Goal: Transaction & Acquisition: Purchase product/service

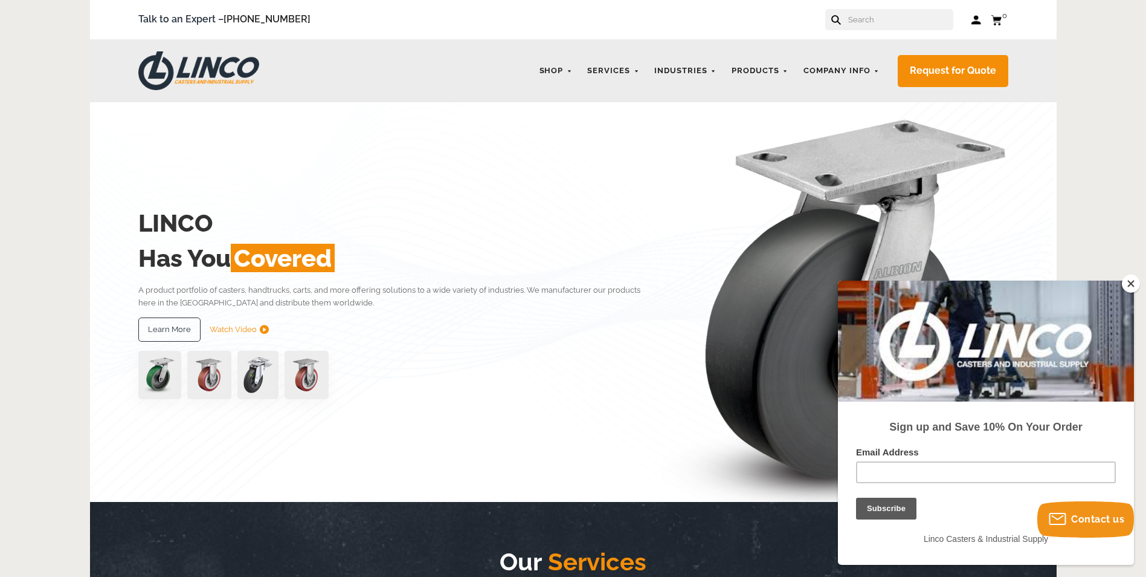
click at [873, 19] on input "text" at bounding box center [900, 19] width 106 height 21
paste input "4.05189.339 BRK1 MTG61"
type input "4.05189.339 BRK1 MTG61"
click at [870, 19] on button at bounding box center [874, 23] width 8 height 8
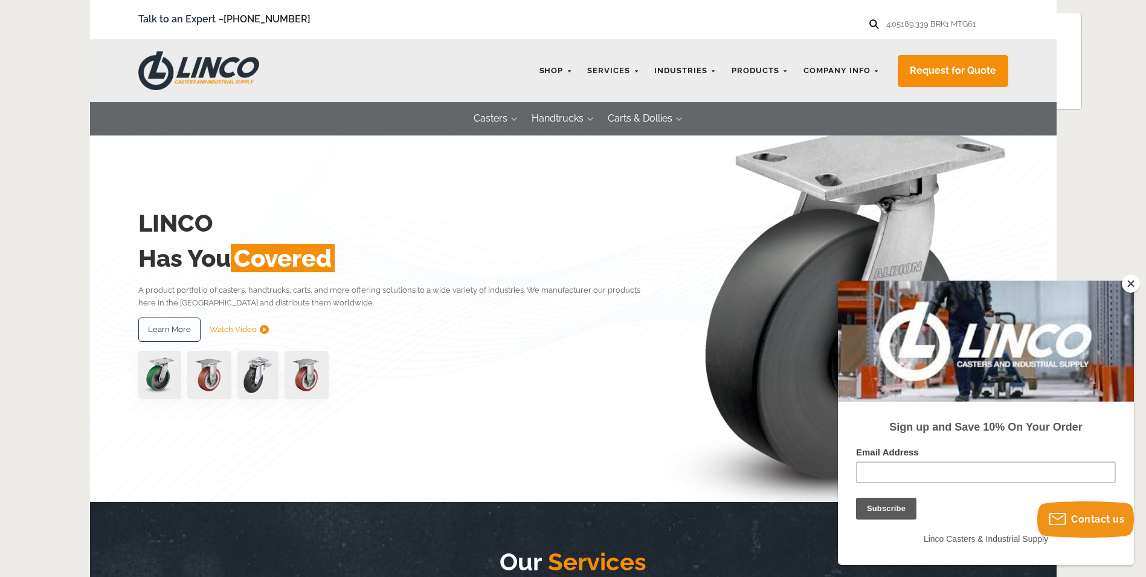
click at [305, 370] on img at bounding box center [307, 375] width 44 height 48
click at [201, 370] on img at bounding box center [209, 375] width 44 height 48
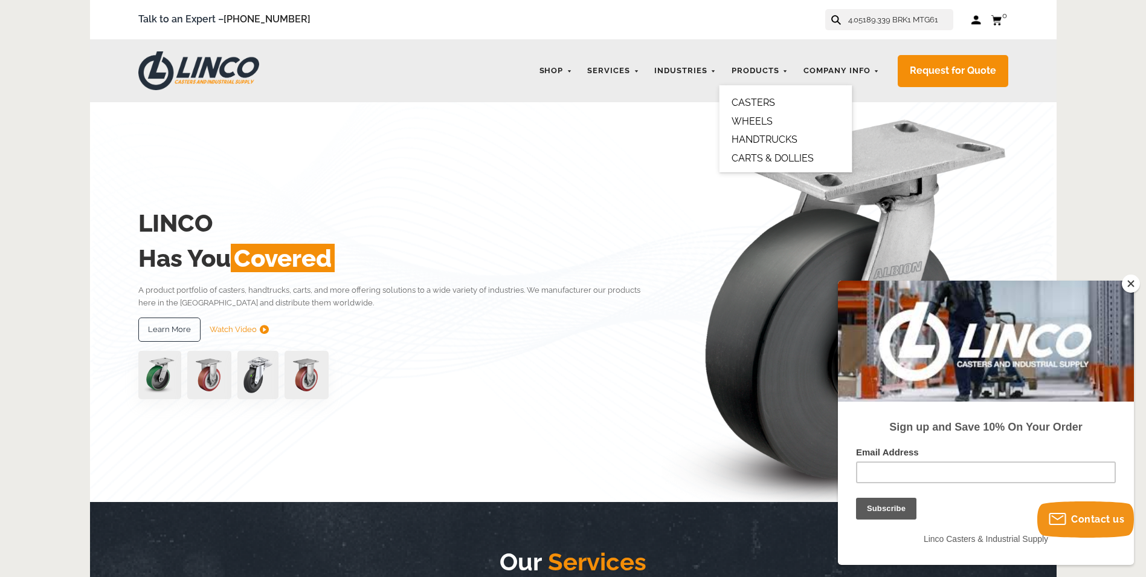
click at [762, 99] on link "CASTERS" at bounding box center [754, 102] width 44 height 11
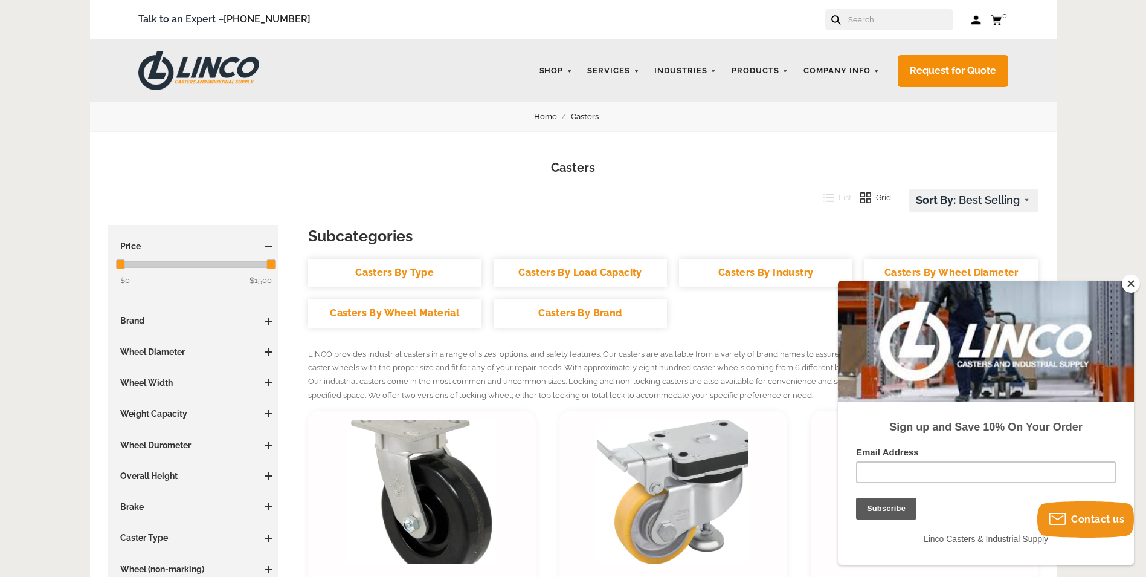
scroll to position [242, 0]
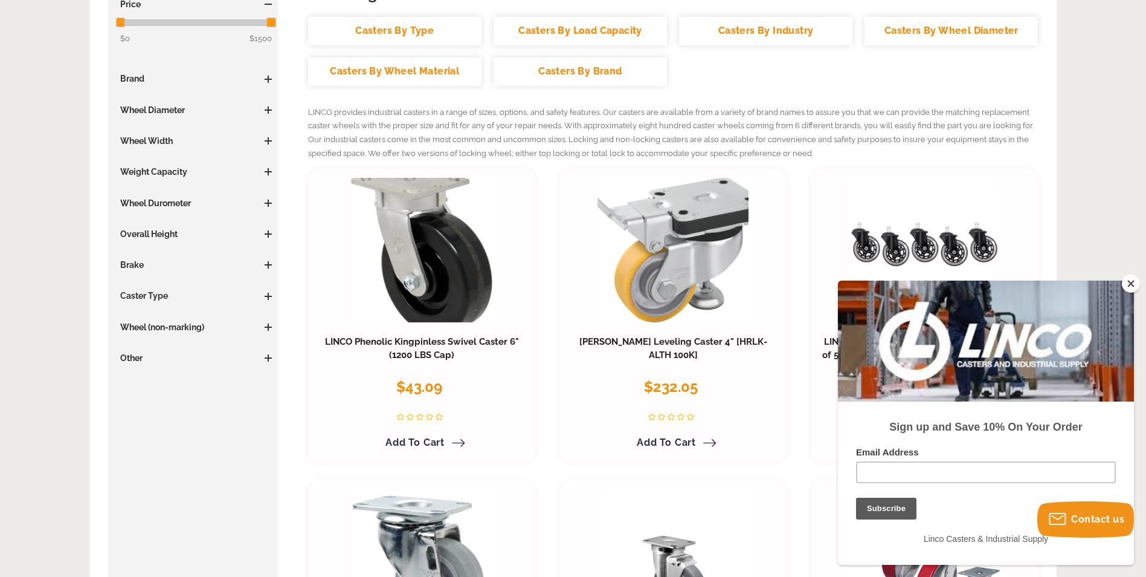
click at [1134, 286] on button "Close" at bounding box center [1131, 283] width 18 height 18
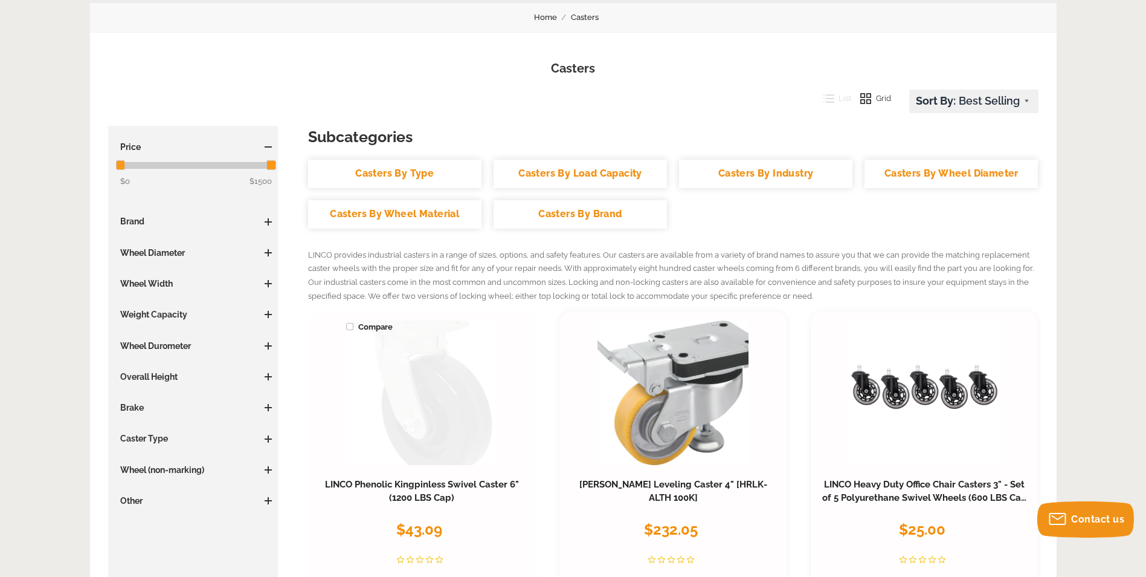
scroll to position [121, 0]
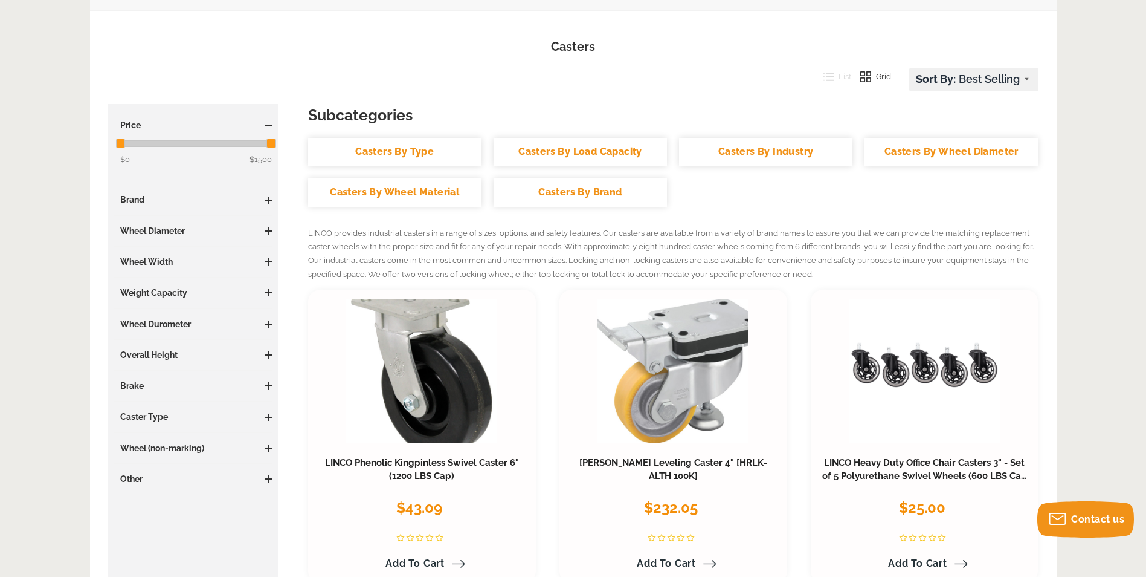
click at [600, 192] on link "Casters By Brand" at bounding box center [580, 192] width 173 height 28
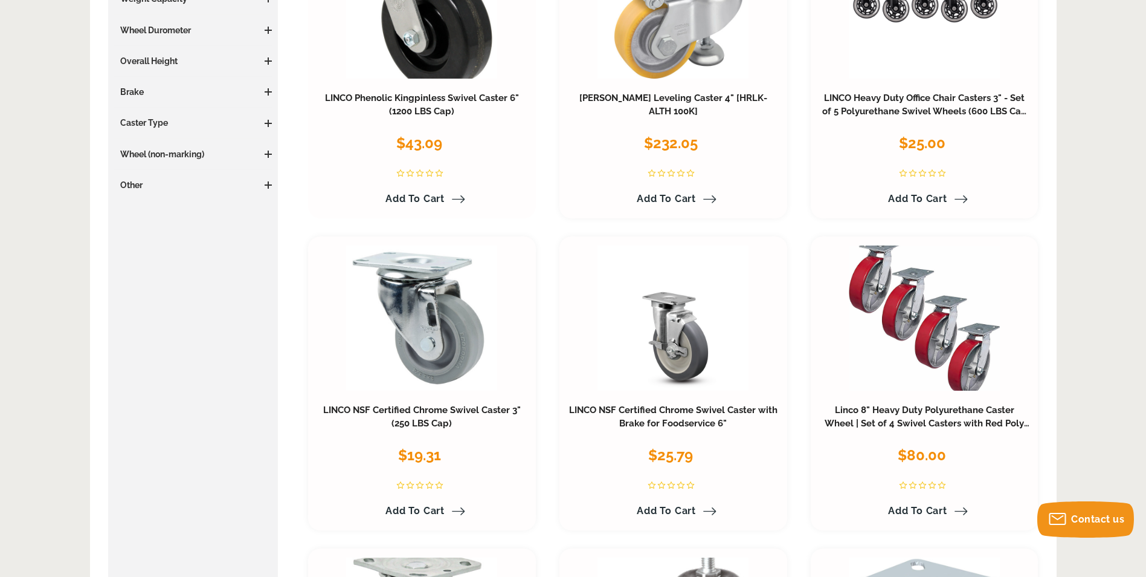
scroll to position [242, 0]
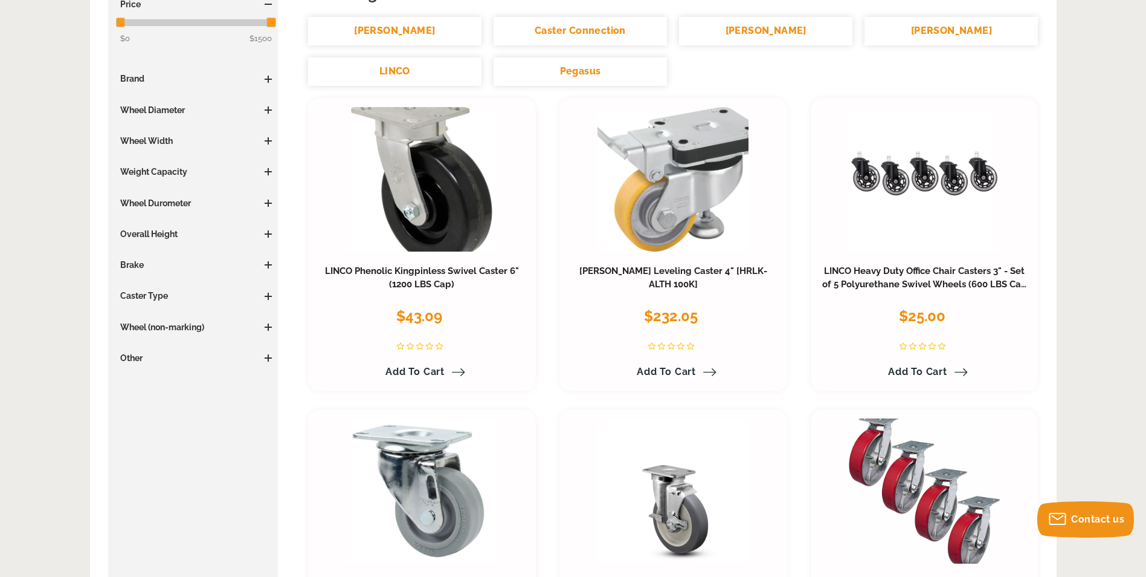
click at [174, 108] on h3 "Wheel Diameter" at bounding box center [193, 110] width 158 height 12
click at [266, 109] on span at bounding box center [268, 109] width 7 height 7
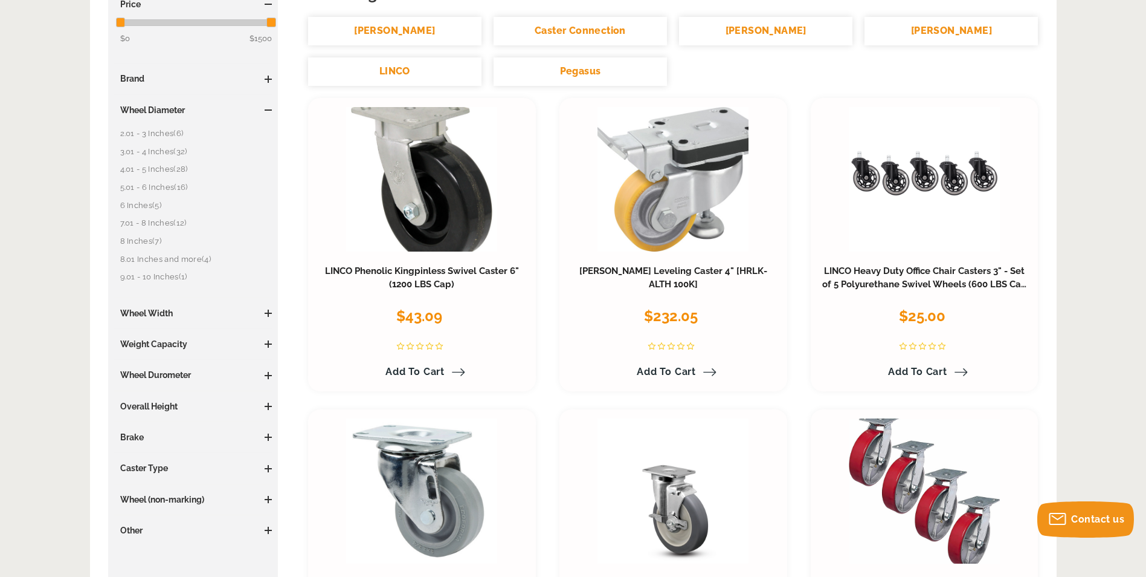
click at [157, 188] on link "5.01 - 6 Inches (16)" at bounding box center [196, 187] width 152 height 13
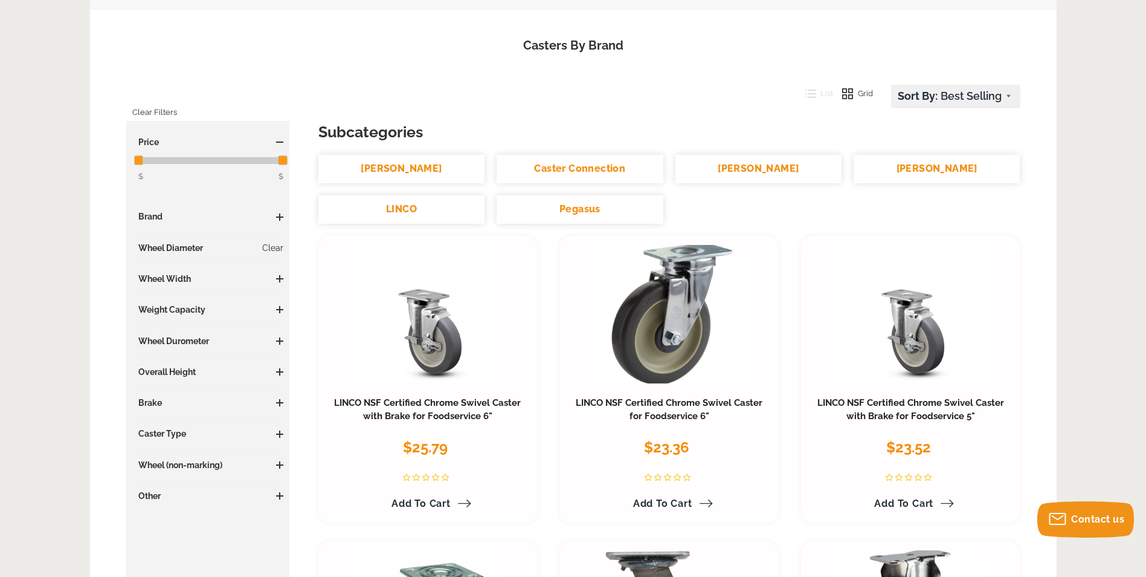
scroll to position [121, 0]
click at [198, 250] on h3 "Wheel Diameter Clear" at bounding box center [208, 249] width 152 height 12
click at [274, 252] on link "Clear" at bounding box center [272, 249] width 21 height 12
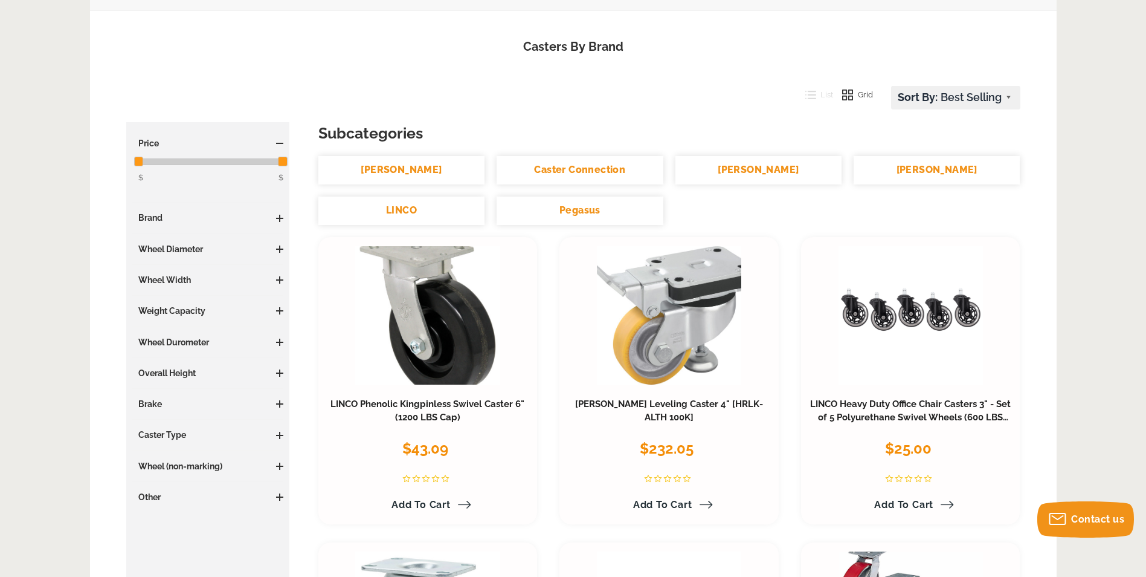
click at [196, 249] on h3 "Wheel Diameter" at bounding box center [208, 249] width 152 height 12
click at [270, 247] on h3 "Wheel Diameter" at bounding box center [208, 249] width 152 height 12
click at [278, 250] on span at bounding box center [279, 248] width 7 height 7
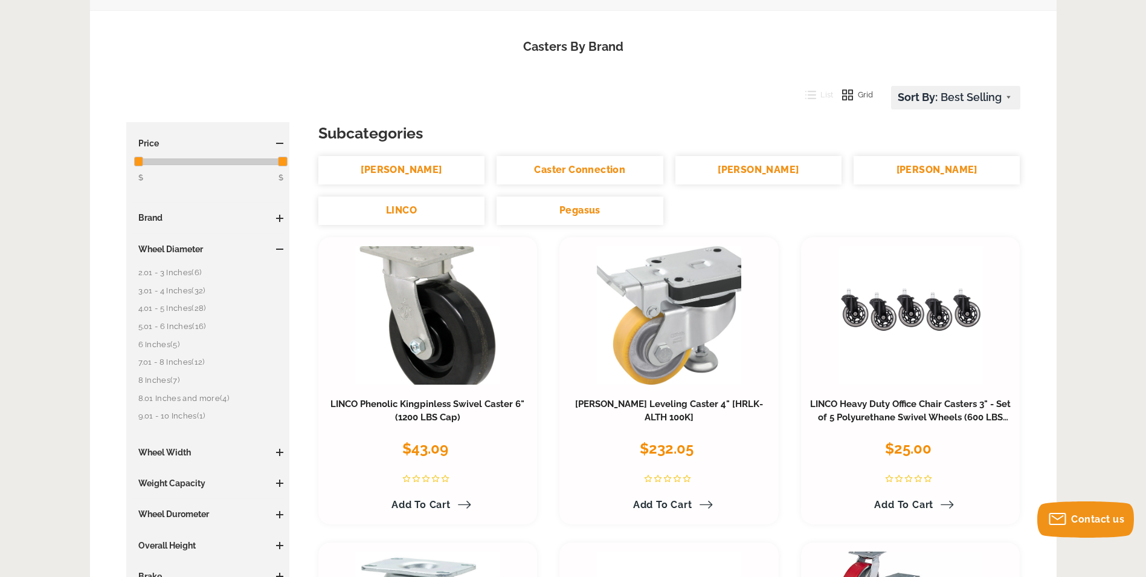
click at [188, 309] on link "4.01 - 5 Inches (28)" at bounding box center [211, 308] width 146 height 13
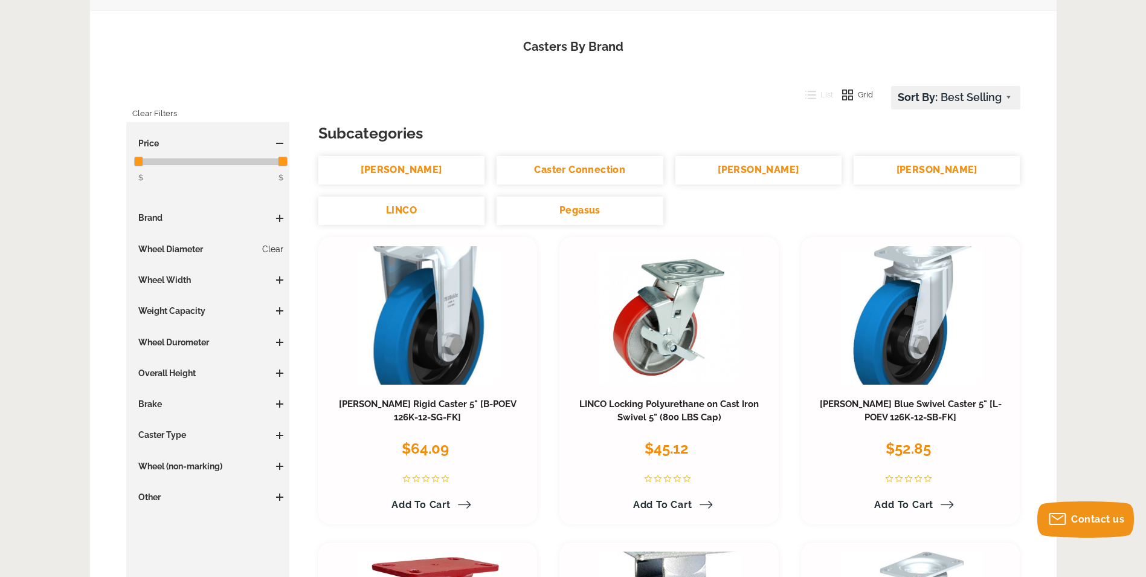
click at [280, 282] on span at bounding box center [279, 279] width 1 height 7
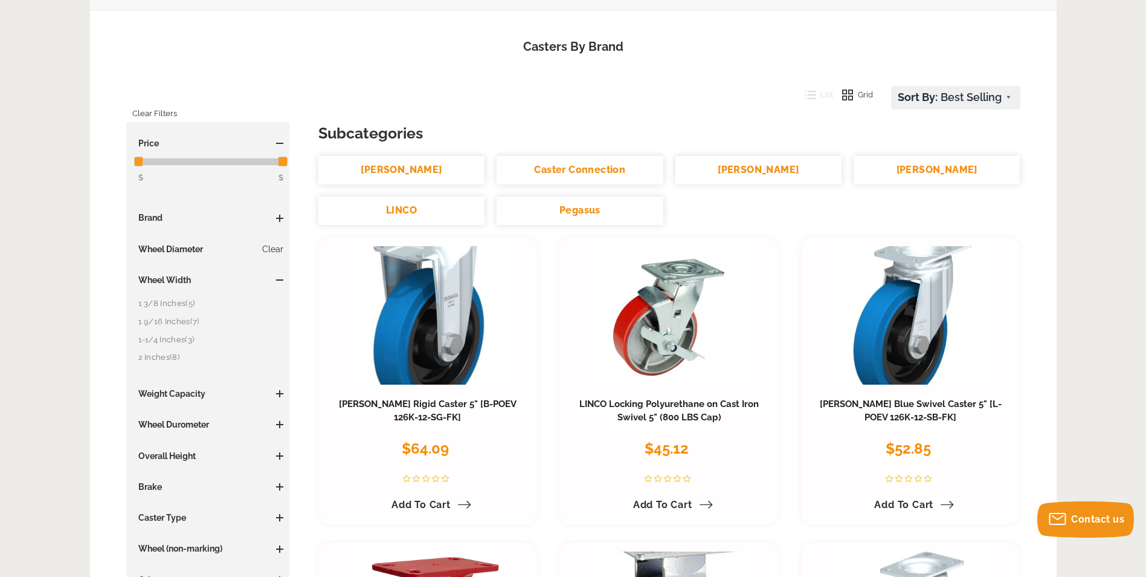
click at [176, 354] on span "(8)" at bounding box center [175, 356] width 10 height 9
